Goal: Information Seeking & Learning: Find specific fact

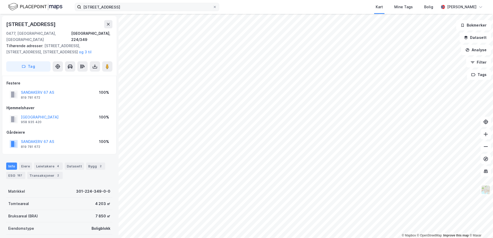
scroll to position [0, 0]
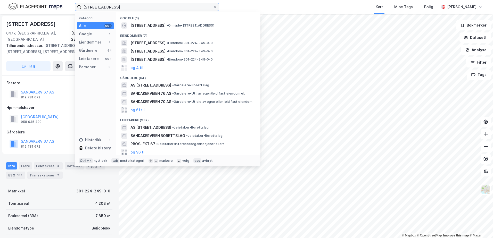
drag, startPoint x: 121, startPoint y: 7, endPoint x: 78, endPoint y: 11, distance: 42.5
click at [82, 8] on input "[STREET_ADDRESS]" at bounding box center [147, 7] width 132 height 8
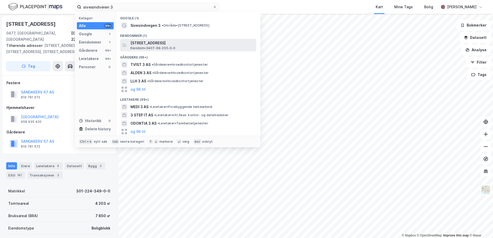
click at [153, 45] on span "[STREET_ADDRESS]" at bounding box center [193, 43] width 124 height 6
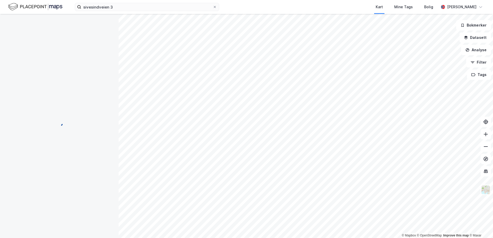
scroll to position [0, 0]
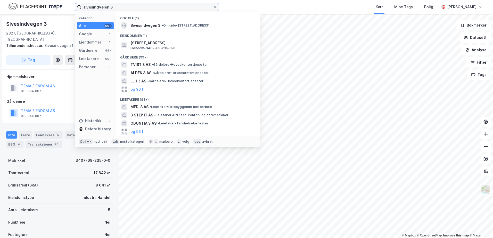
click at [110, 6] on input "sivesindveien 3" at bounding box center [147, 7] width 132 height 8
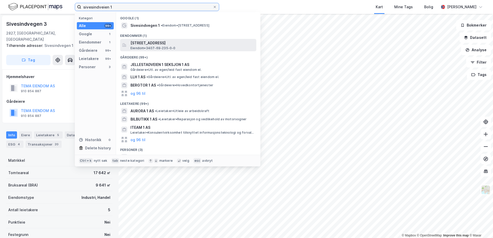
type input "sivesindveien 1"
click at [149, 45] on span "[STREET_ADDRESS]" at bounding box center [193, 43] width 124 height 6
